Goal: Task Accomplishment & Management: Use online tool/utility

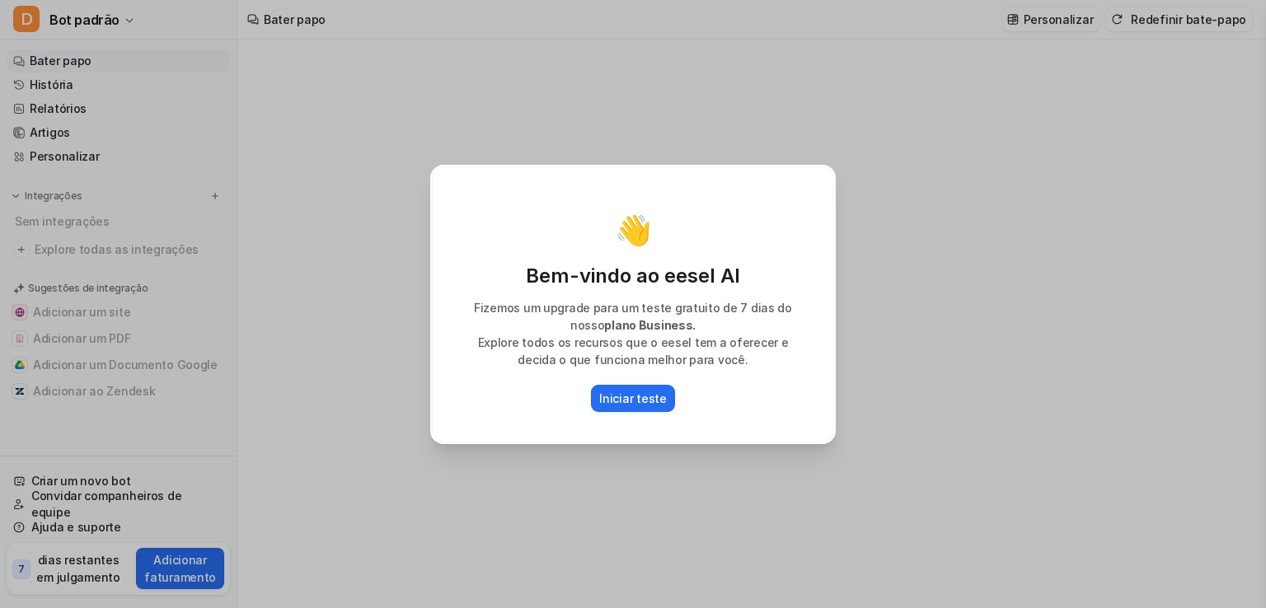
click at [870, 423] on div "👋 Bem-vindo ao eesel AI Fizemos um upgrade para um teste gratuito de 7 dias do …" at bounding box center [633, 304] width 1266 height 608
click at [638, 398] on font "Iniciar teste" at bounding box center [632, 398] width 67 height 14
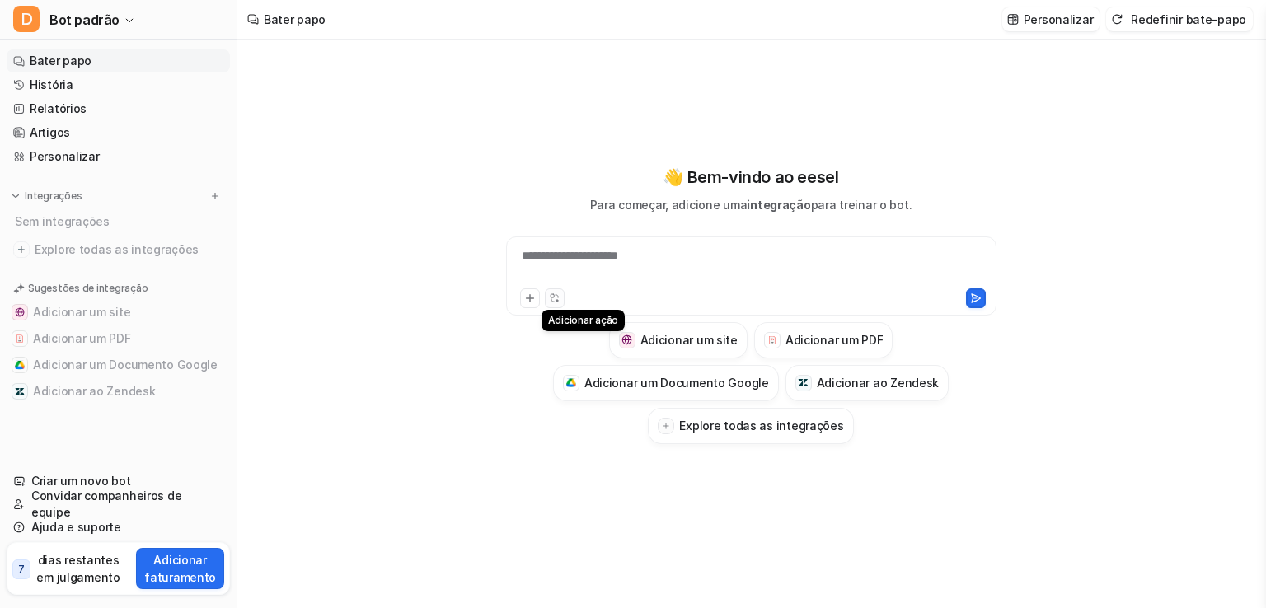
click at [547, 302] on button at bounding box center [555, 298] width 20 height 20
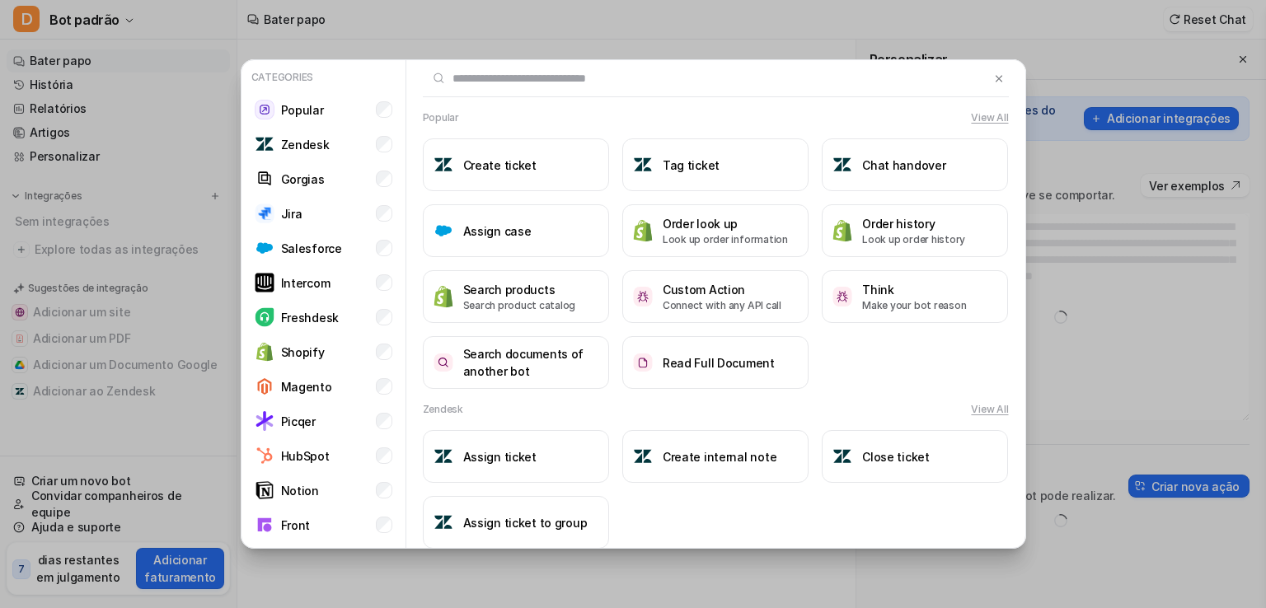
type textarea "**********"
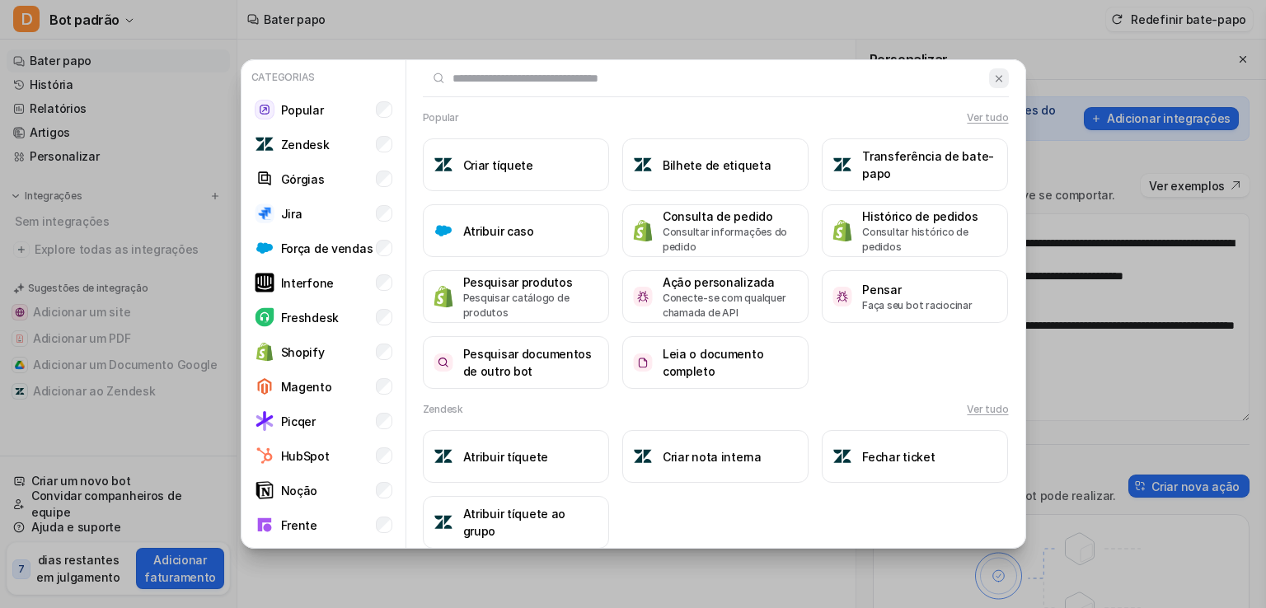
click at [993, 73] on img at bounding box center [999, 79] width 12 height 12
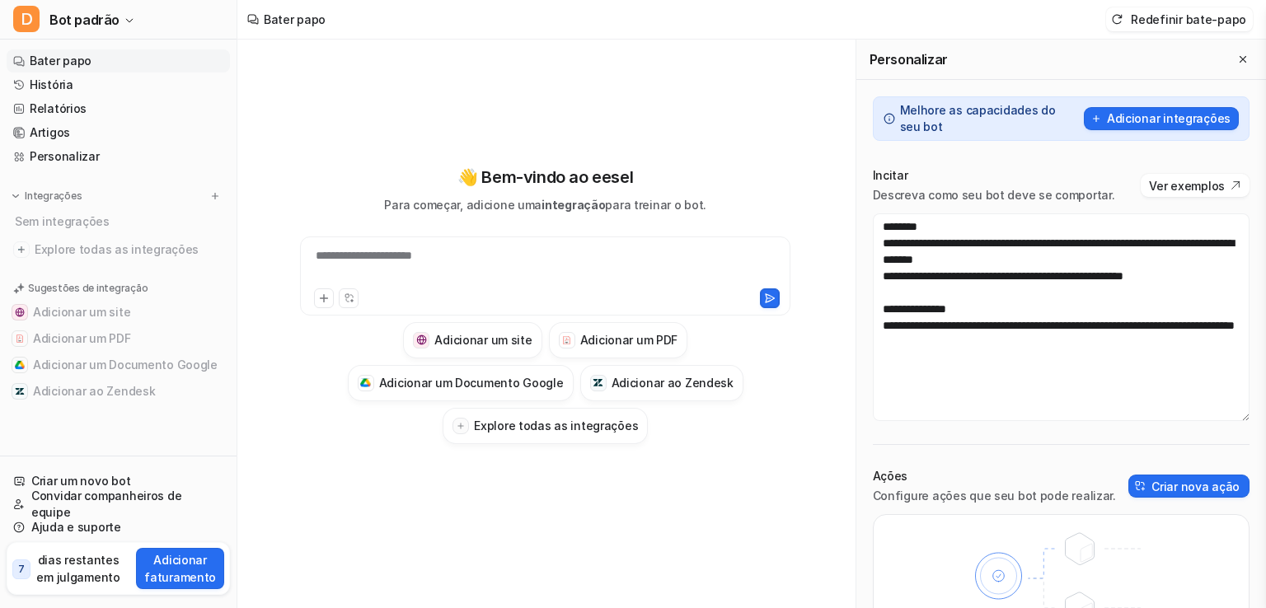
click at [388, 255] on font "**********" at bounding box center [364, 256] width 96 height 12
drag, startPoint x: 425, startPoint y: 260, endPoint x: 258, endPoint y: 263, distance: 167.3
click at [258, 263] on div "**********" at bounding box center [545, 304] width 590 height 279
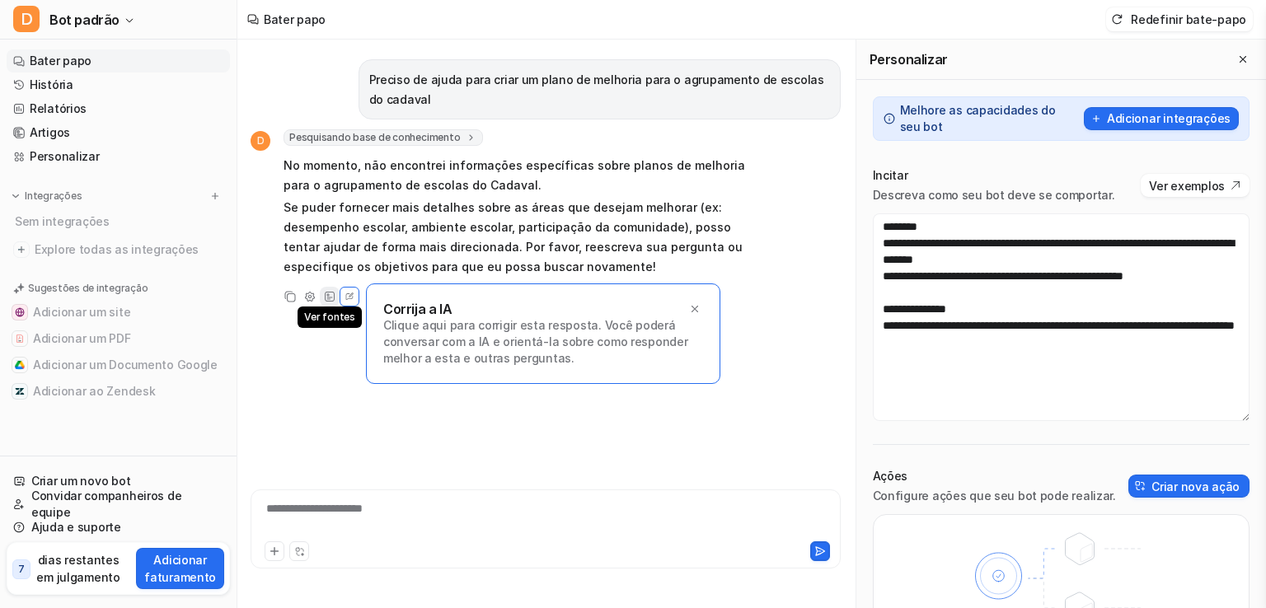
click at [333, 296] on icon at bounding box center [330, 297] width 12 height 12
click at [402, 318] on font "Clique aqui para corrigir esta resposta. Você poderá conversar com a IA e orien…" at bounding box center [535, 341] width 304 height 47
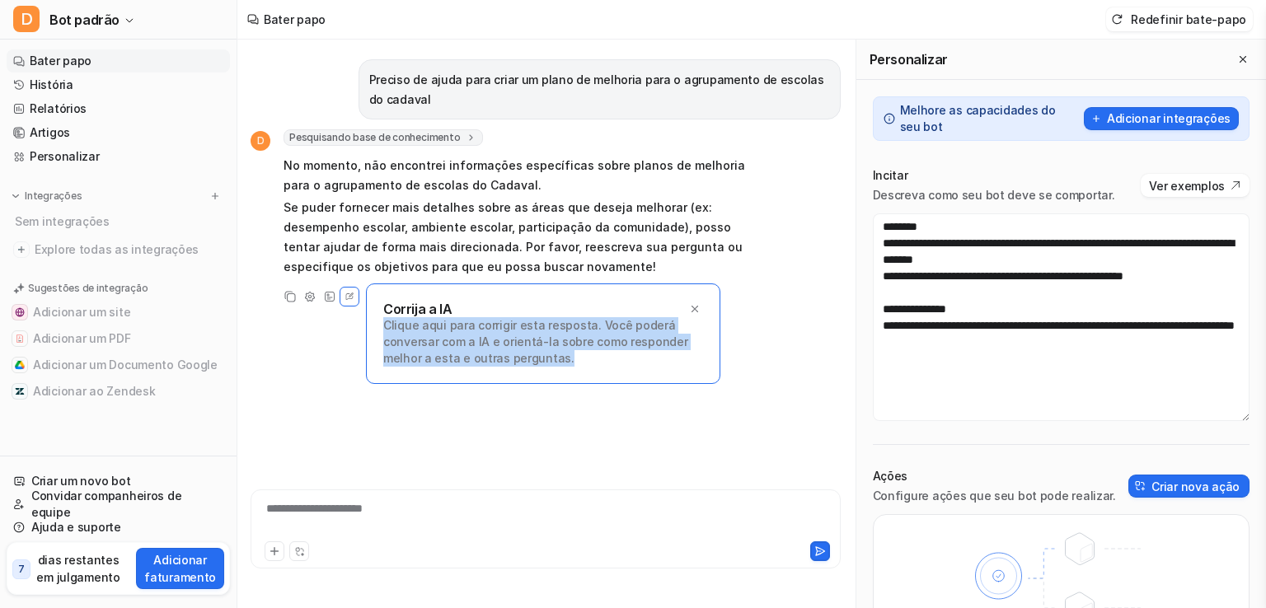
drag, startPoint x: 590, startPoint y: 358, endPoint x: 381, endPoint y: 327, distance: 211.6
click at [381, 327] on div "Corrija a IA Clique aqui para corrigir esta resposta. Você poderá conversar com…" at bounding box center [543, 333] width 354 height 101
drag, startPoint x: 419, startPoint y: 330, endPoint x: 417, endPoint y: 358, distance: 28.1
click at [417, 358] on font "Clique aqui para corrigir esta resposta. Você poderá conversar com a IA e orien…" at bounding box center [535, 341] width 304 height 47
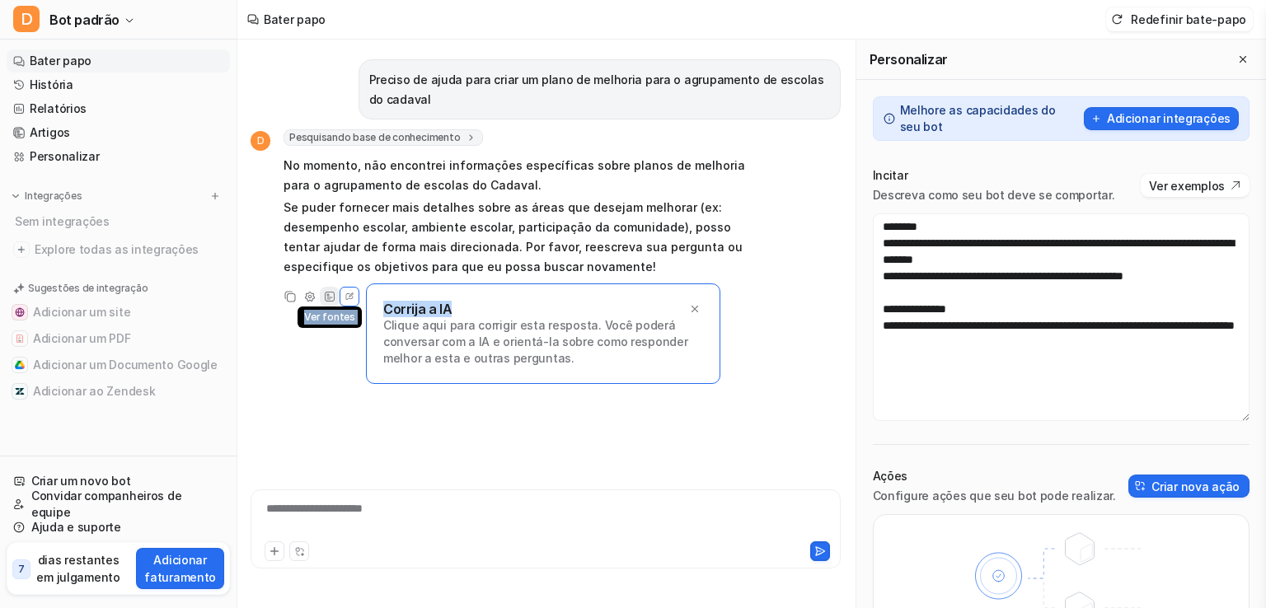
drag, startPoint x: 452, startPoint y: 304, endPoint x: 324, endPoint y: 303, distance: 127.7
click at [324, 303] on div "Cópia Ajustar tom Ver fontes Editar Corrija a IA Clique aqui para corrigir esta…" at bounding box center [507, 297] width 515 height 20
click at [469, 377] on div "Corrija a IA Clique aqui para corrigir esta resposta. Você poderá conversar com…" at bounding box center [543, 333] width 354 height 101
click at [315, 503] on font "**********" at bounding box center [314, 509] width 96 height 12
drag, startPoint x: 315, startPoint y: 503, endPoint x: 402, endPoint y: 510, distance: 87.6
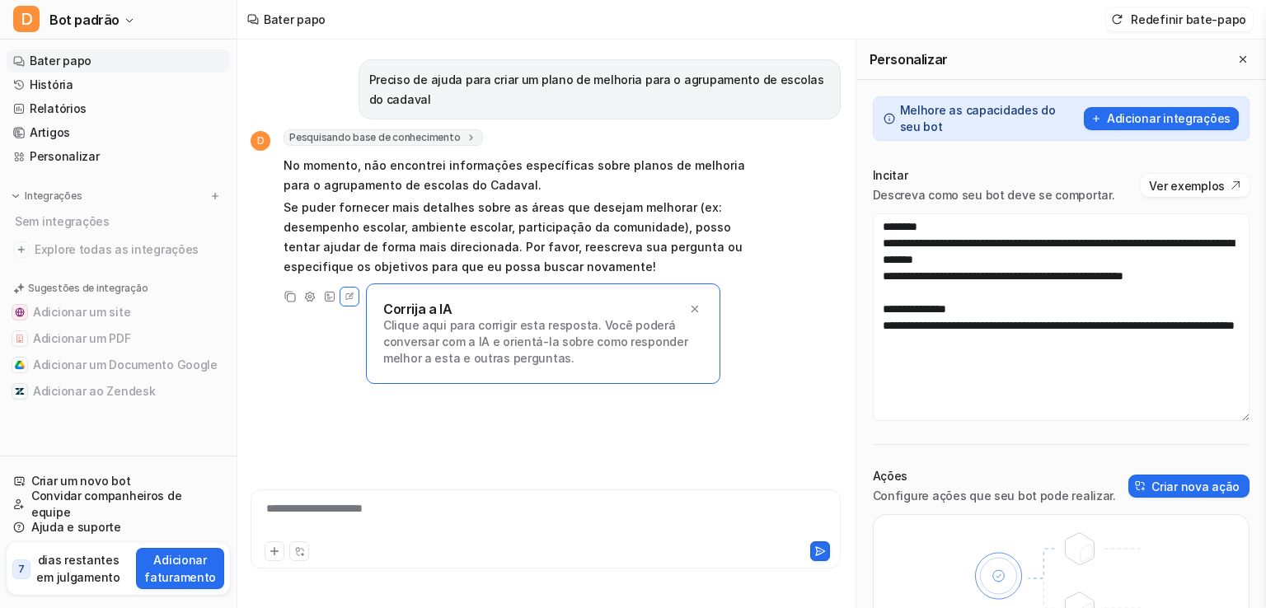
click at [402, 510] on div "**********" at bounding box center [546, 519] width 582 height 38
drag, startPoint x: 399, startPoint y: 510, endPoint x: 231, endPoint y: 510, distance: 168.1
click at [231, 510] on div "D Bot padrão Bater papo História Relatórios Artigos Personalizar Integrações Se…" at bounding box center [633, 304] width 1266 height 608
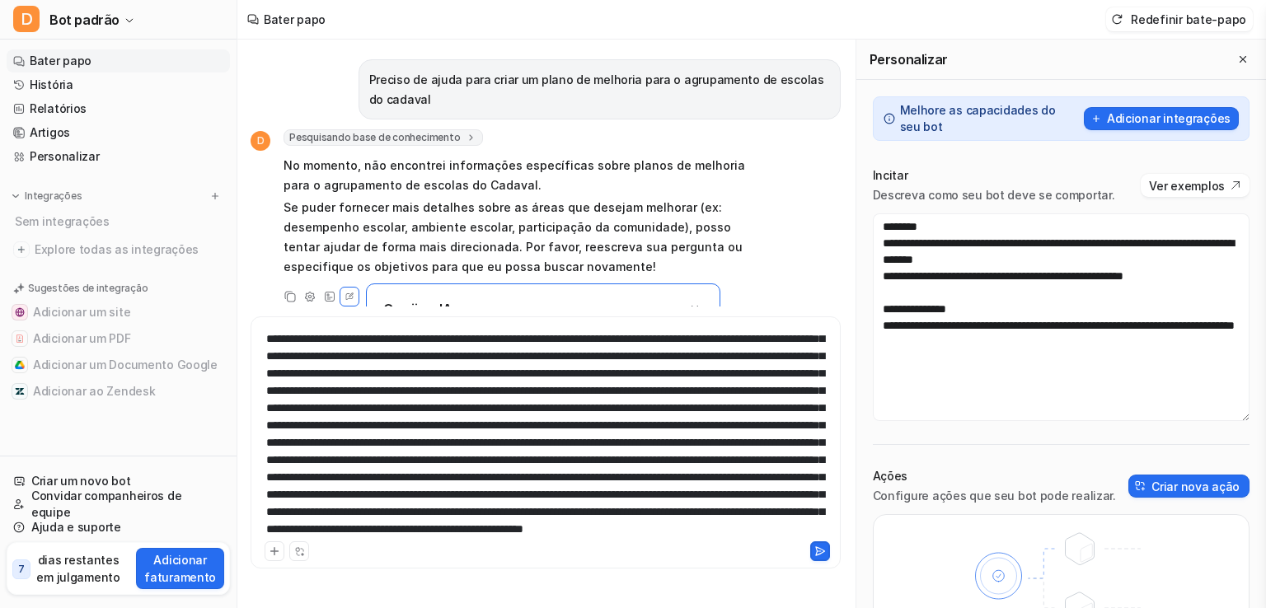
scroll to position [10932, 0]
click at [819, 549] on icon at bounding box center [820, 551] width 12 height 12
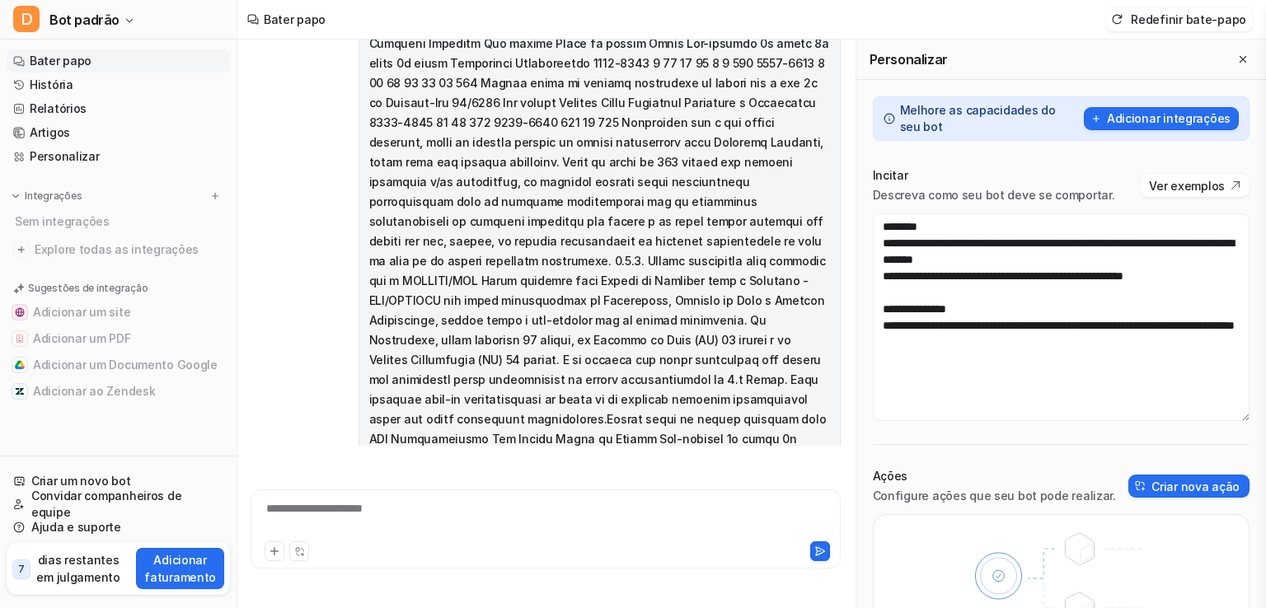
scroll to position [16132, 0]
click at [279, 551] on icon at bounding box center [275, 551] width 12 height 12
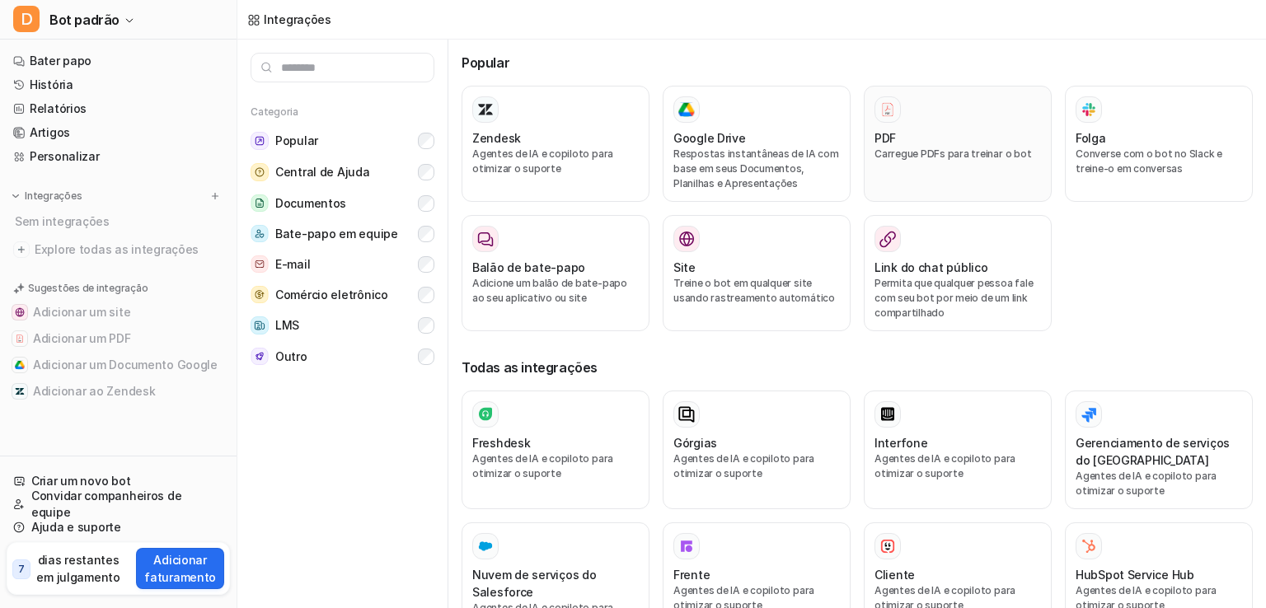
click at [910, 139] on div "PDF" at bounding box center [957, 137] width 166 height 17
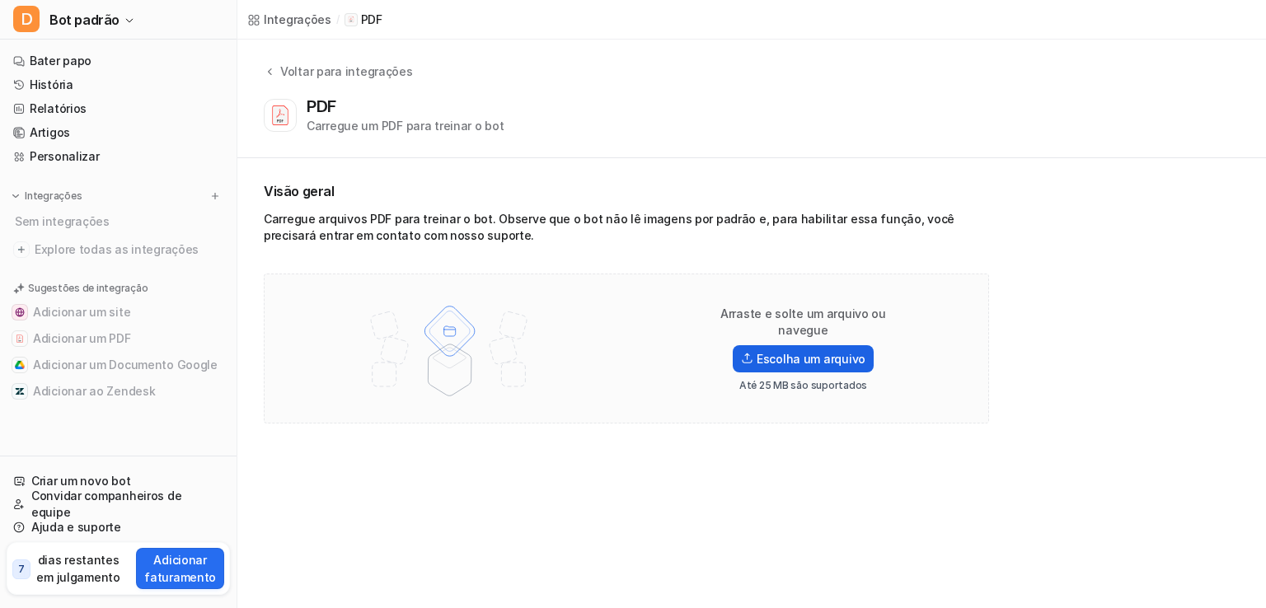
click at [826, 352] on font "Escolha um arquivo" at bounding box center [810, 359] width 109 height 14
click at [0, 0] on input "Escolha um arquivo" at bounding box center [0, 0] width 0 height 0
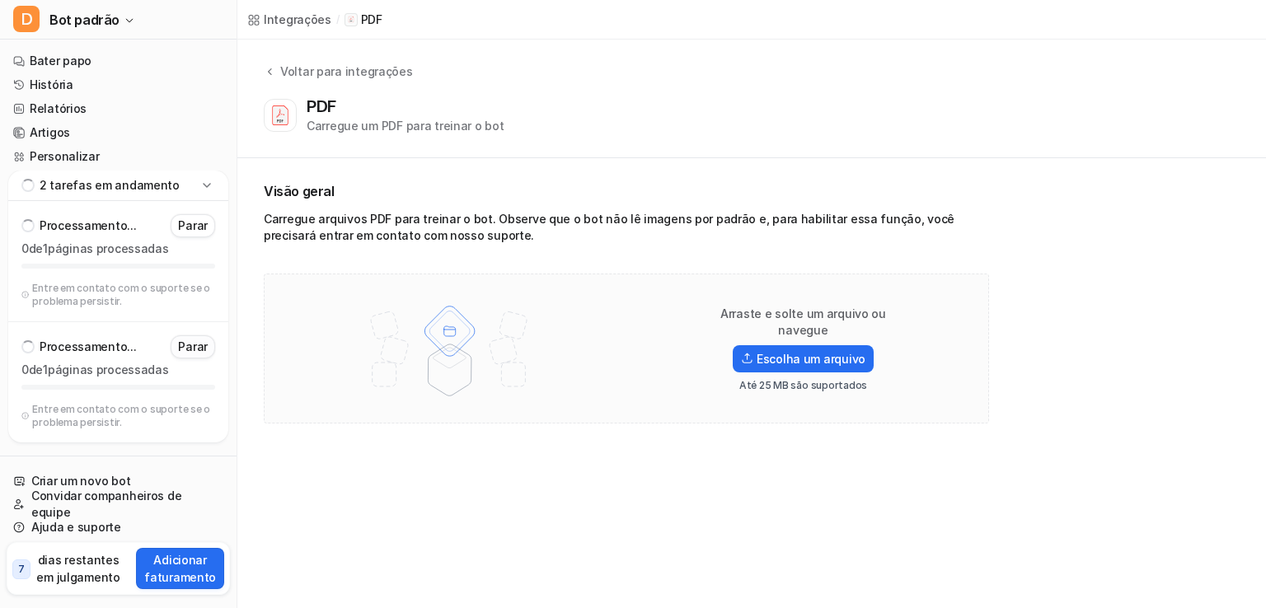
click at [197, 356] on button "Parar" at bounding box center [193, 346] width 44 height 23
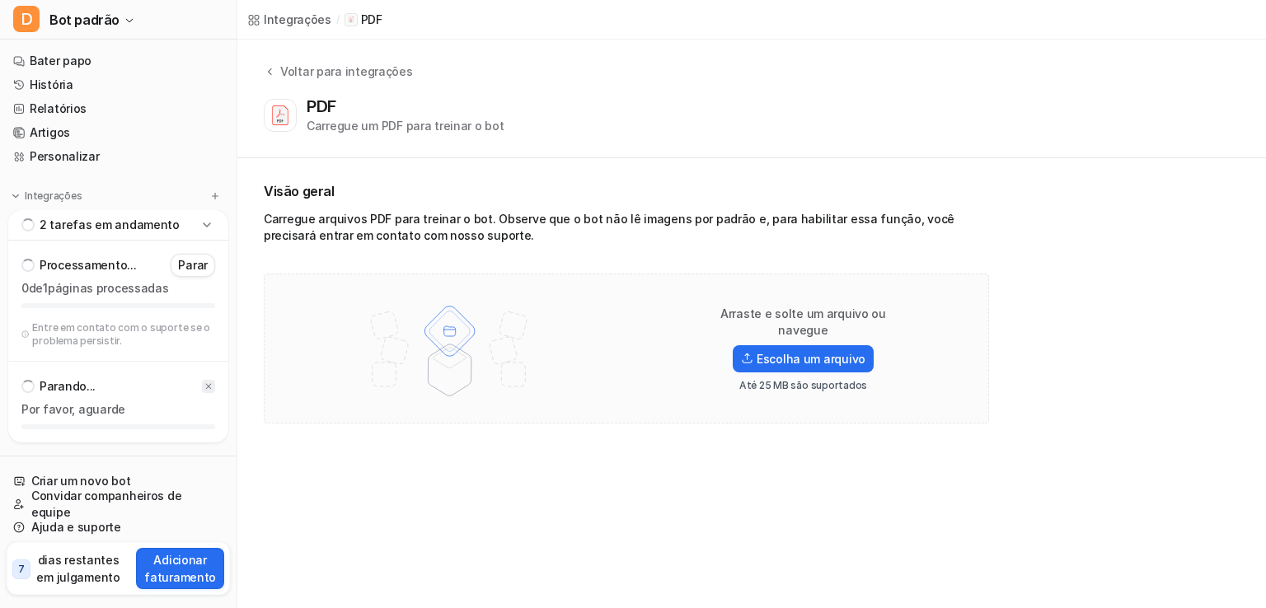
click at [213, 386] on div at bounding box center [208, 386] width 13 height 13
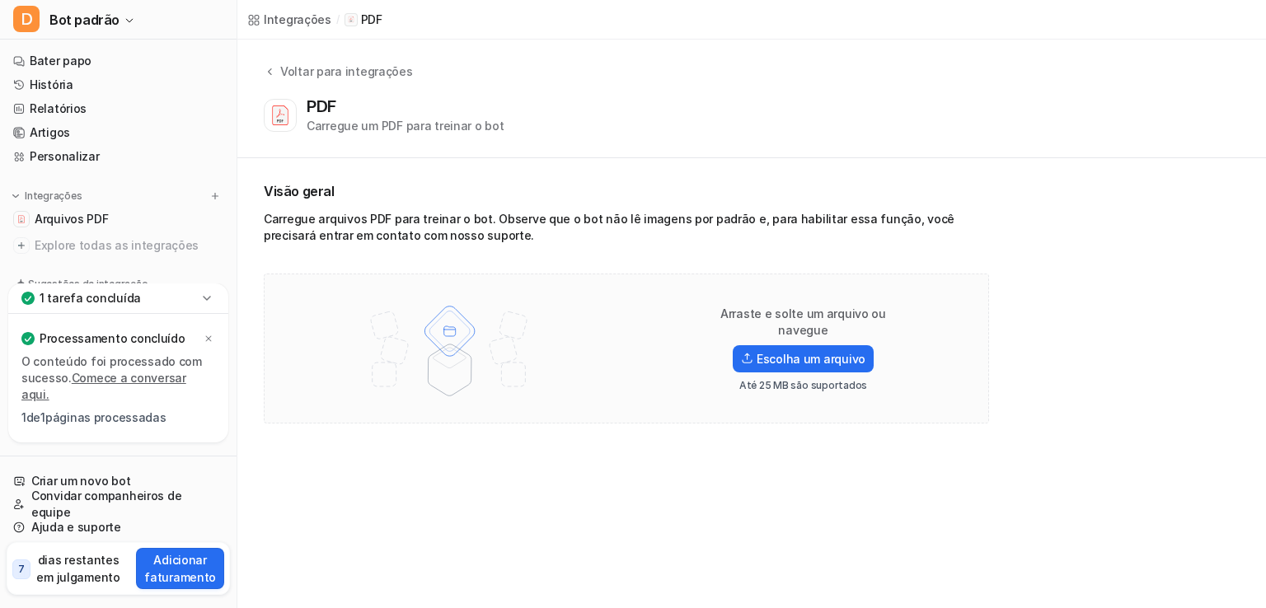
click at [152, 314] on div "1 tarefa concluída" at bounding box center [118, 298] width 220 height 30
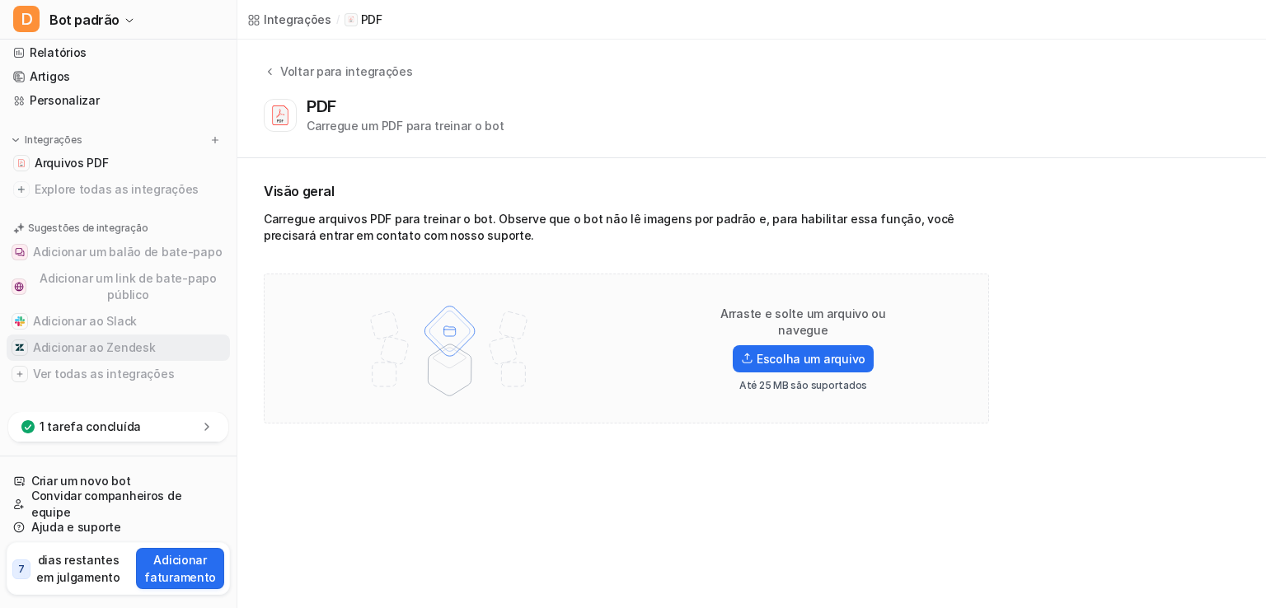
scroll to position [57, 0]
click at [821, 352] on font "Escolha um arquivo" at bounding box center [810, 359] width 109 height 14
click at [0, 0] on input "Escolha um arquivo" at bounding box center [0, 0] width 0 height 0
click at [161, 426] on div "2 tarefas concluídas" at bounding box center [118, 427] width 220 height 30
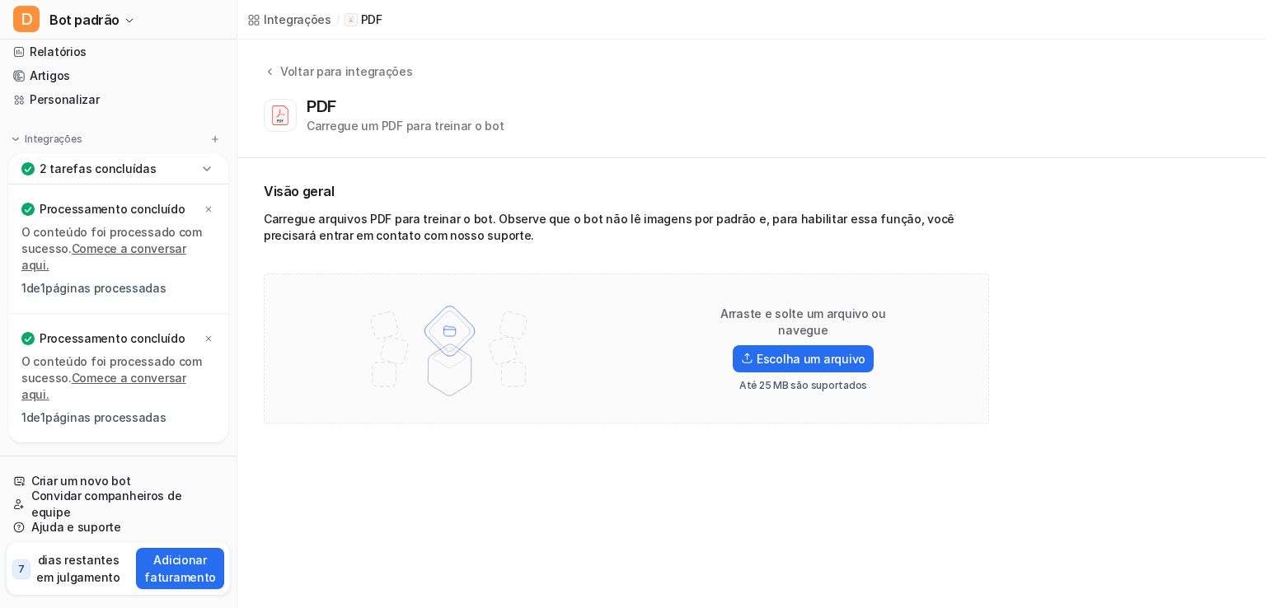
click at [161, 272] on font "Comece a conversar aqui." at bounding box center [103, 256] width 165 height 30
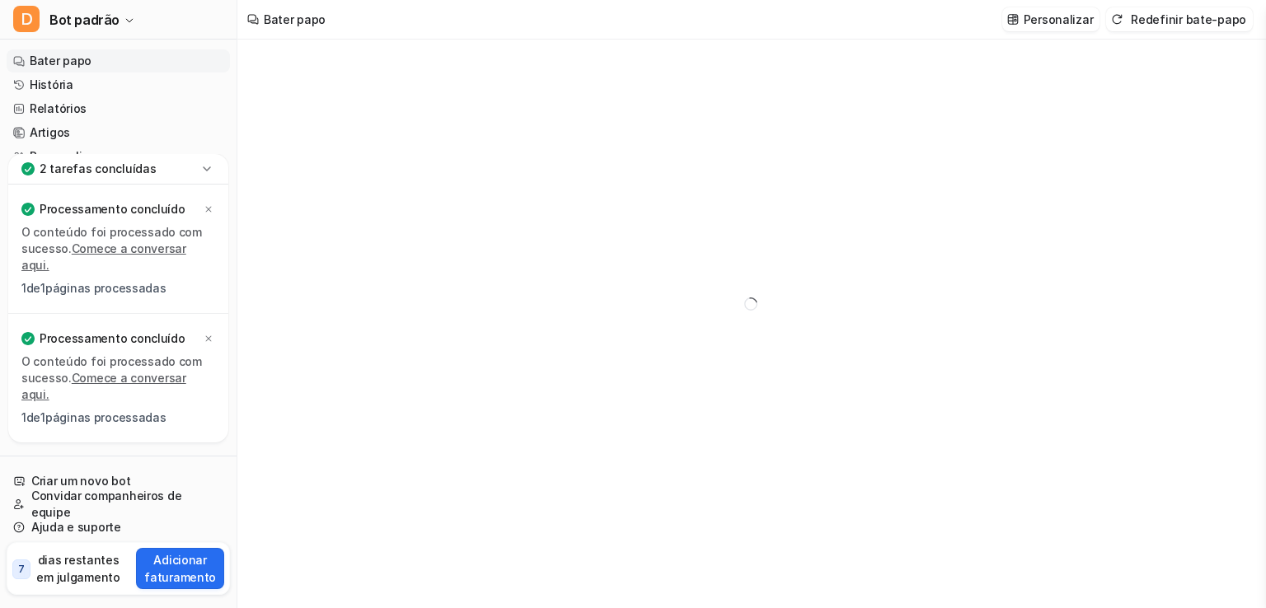
type textarea "**********"
